Goal: Find specific page/section: Find specific page/section

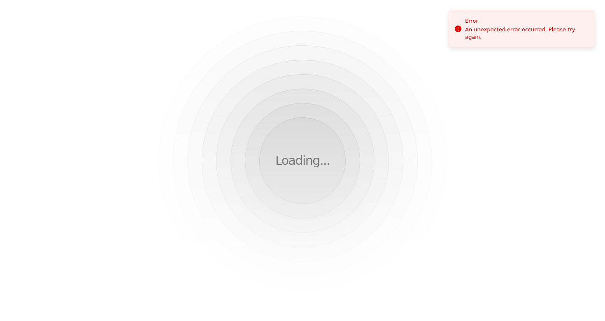
click at [280, 80] on div "Loading..." at bounding box center [302, 160] width 605 height 321
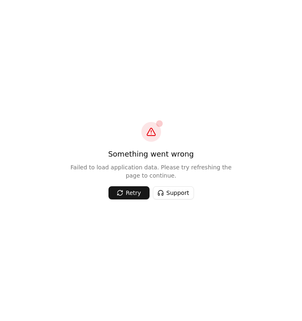
click at [230, 77] on div "Something went wrong Failed to load application data. Please try refreshing the…" at bounding box center [151, 160] width 302 height 321
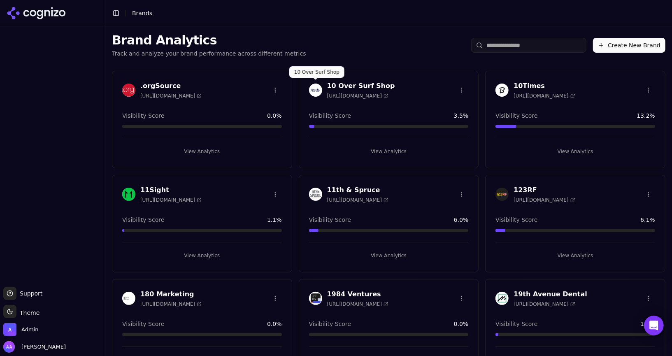
click at [306, 89] on div "10 Over Surf Shop https://10oversurf.com" at bounding box center [388, 91] width 179 height 21
click at [312, 90] on img at bounding box center [315, 90] width 13 height 13
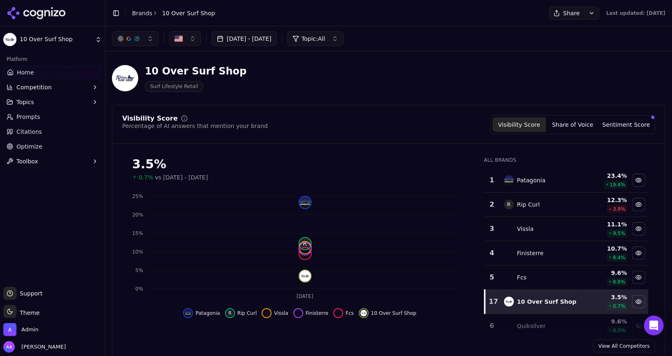
click at [325, 39] on span "Topic: All" at bounding box center [313, 39] width 23 height 8
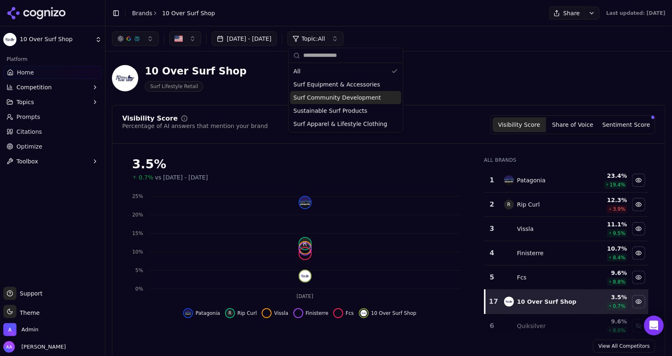
click at [335, 100] on span "Surf Community Development" at bounding box center [337, 97] width 88 height 8
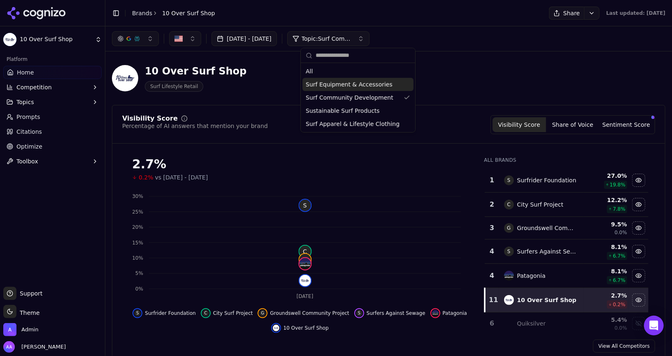
click at [335, 81] on div "10 Over Surf Shop Surf Lifestyle Retail" at bounding box center [388, 78] width 553 height 40
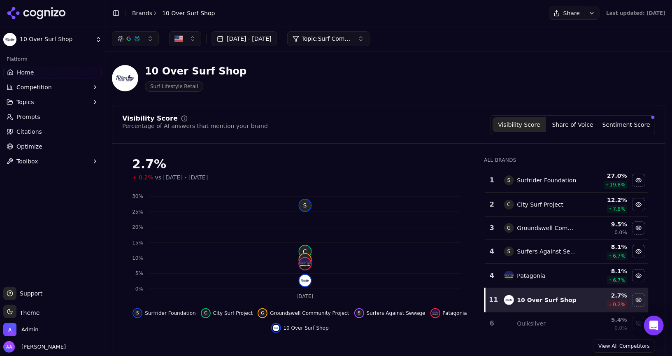
click at [335, 37] on span "Topic: Surf Community Development" at bounding box center [326, 39] width 49 height 8
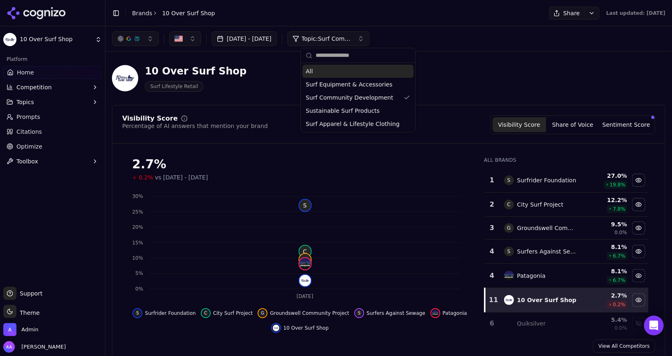
click at [335, 76] on div "All" at bounding box center [357, 71] width 111 height 13
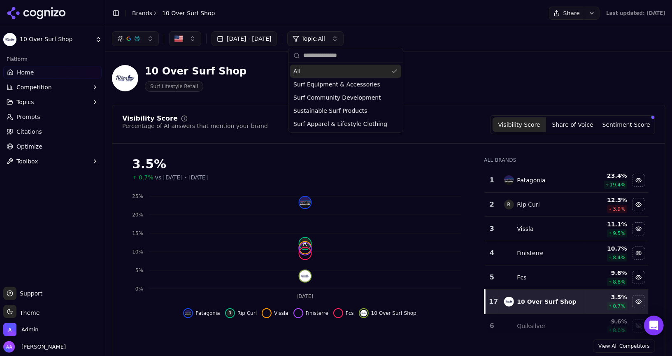
click at [335, 71] on div "10 Over Surf Shop Surf Lifestyle Retail" at bounding box center [296, 78] width 369 height 27
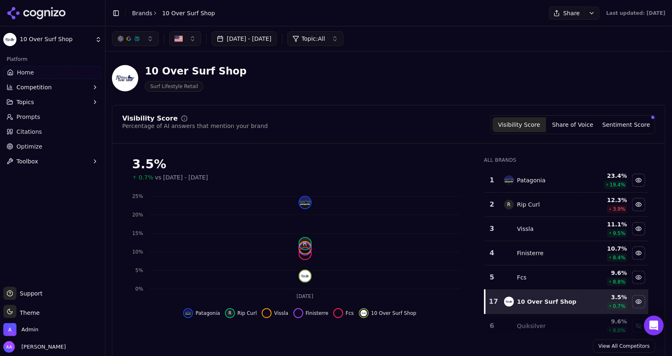
click at [15, 73] on link "Home" at bounding box center [52, 72] width 98 height 13
click at [138, 10] on link "Brands" at bounding box center [142, 13] width 20 height 7
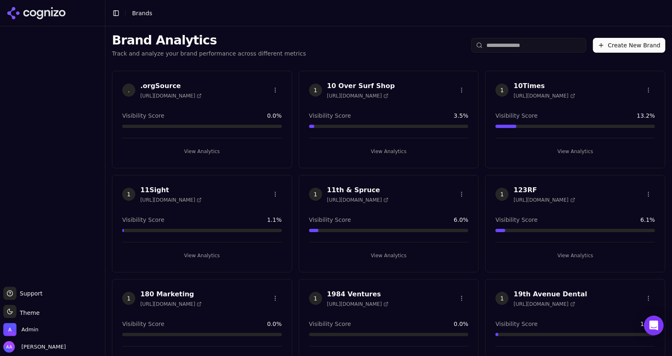
click at [335, 41] on input "search" at bounding box center [528, 45] width 115 height 15
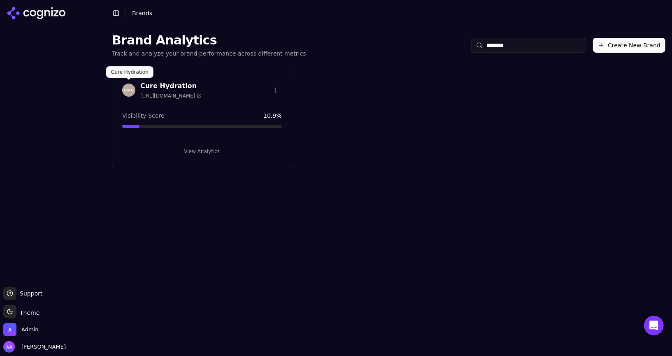
type input "********"
click at [128, 89] on img at bounding box center [128, 90] width 13 height 13
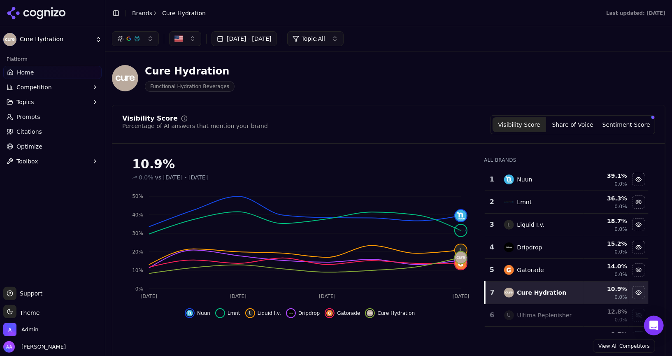
click at [37, 116] on span "Prompts" at bounding box center [28, 117] width 24 height 8
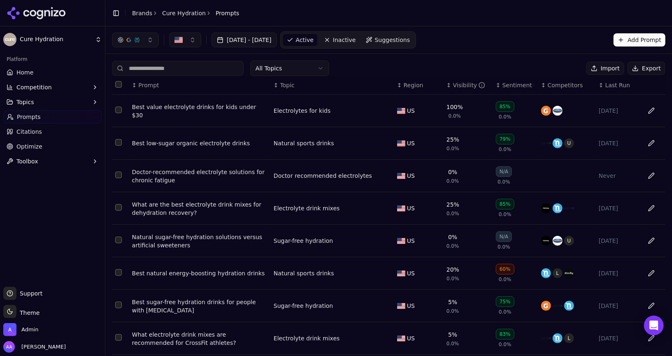
click at [335, 84] on span "Last Run" at bounding box center [617, 85] width 25 height 8
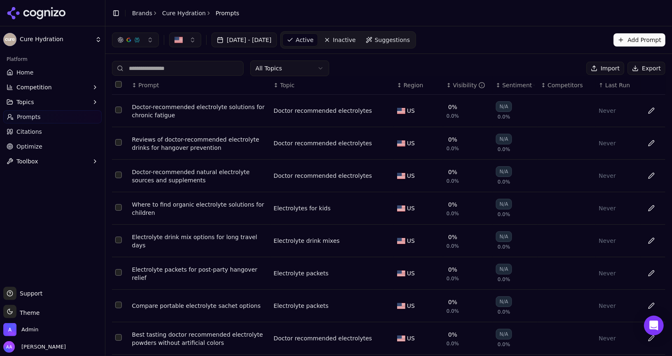
click at [335, 84] on span "Last Run" at bounding box center [617, 85] width 25 height 8
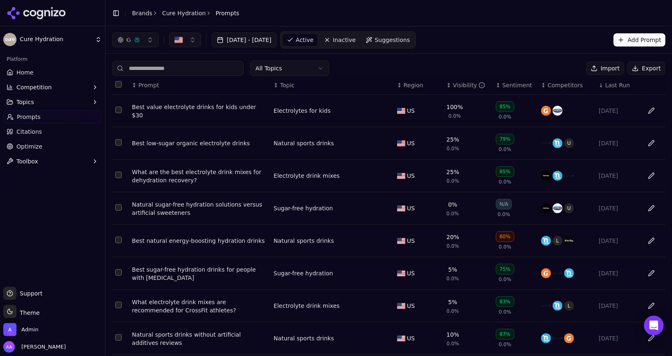
click at [335, 84] on span "Last Run" at bounding box center [617, 85] width 25 height 8
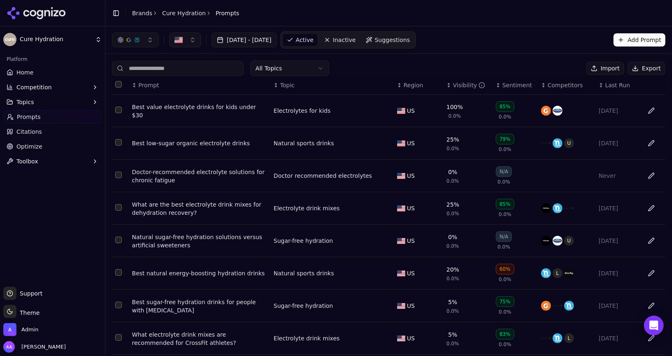
click at [335, 84] on span "Last Run" at bounding box center [617, 85] width 25 height 8
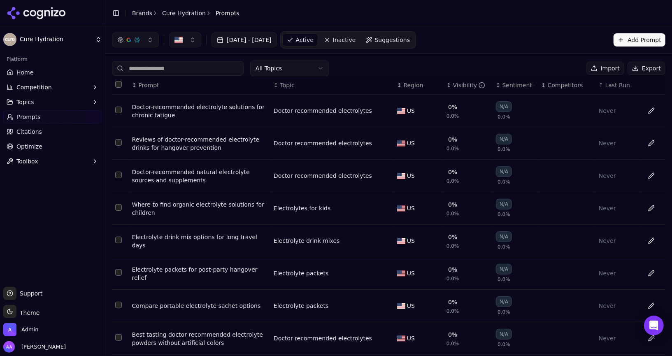
click at [335, 45] on div "Aug 16, 2025 - Sep 15, 2025 Active Inactive Suggestions Add Prompt" at bounding box center [388, 39] width 553 height 17
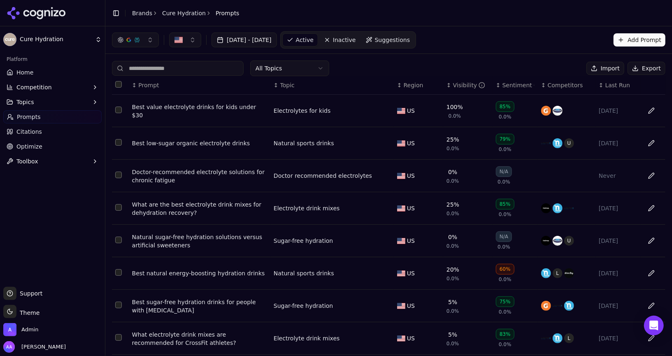
click at [38, 74] on link "Home" at bounding box center [52, 72] width 98 height 13
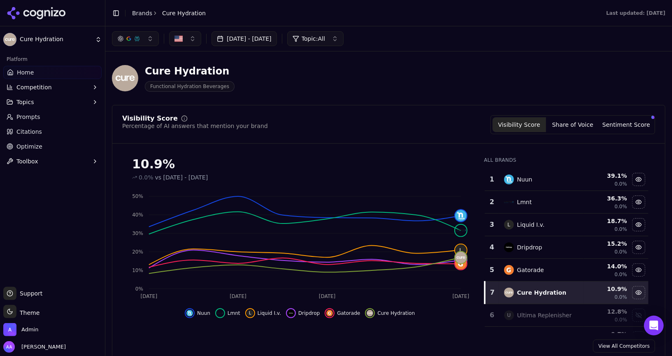
click at [62, 133] on link "Citations" at bounding box center [52, 131] width 98 height 13
